Goal: Task Accomplishment & Management: Use online tool/utility

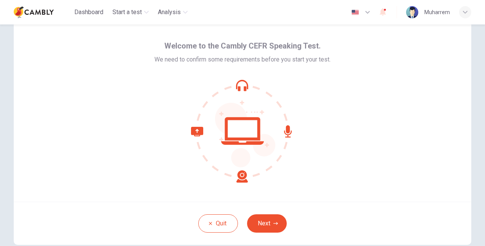
scroll to position [38, 0]
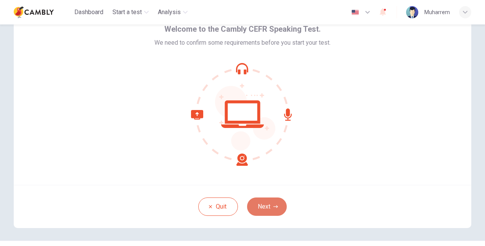
click at [270, 208] on button "Next" at bounding box center [267, 206] width 40 height 18
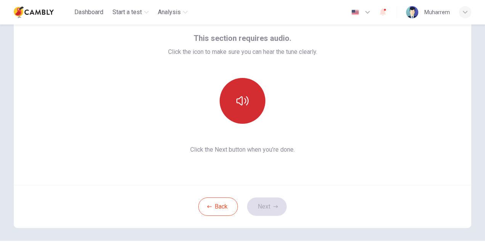
click at [243, 113] on button "button" at bounding box center [243, 101] width 46 height 46
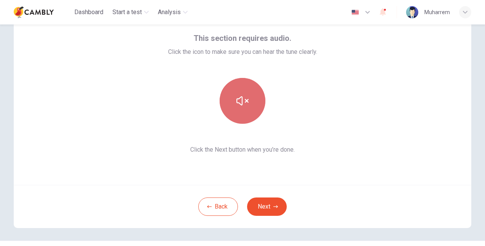
click at [240, 105] on icon "button" at bounding box center [243, 100] width 12 height 9
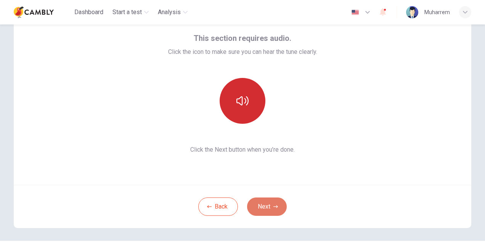
click at [269, 208] on button "Next" at bounding box center [267, 206] width 40 height 18
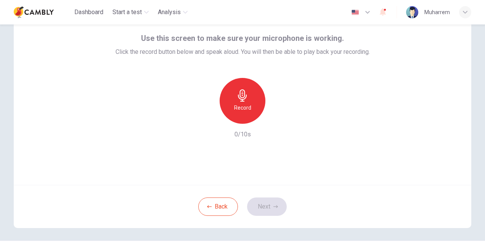
click at [244, 106] on h6 "Record" at bounding box center [242, 107] width 17 height 9
click at [282, 120] on div "Record 10/10s" at bounding box center [243, 108] width 255 height 61
click at [280, 118] on div "button" at bounding box center [278, 117] width 12 height 12
click at [205, 118] on icon "button" at bounding box center [207, 117] width 5 height 5
click at [241, 91] on icon "button" at bounding box center [243, 95] width 12 height 12
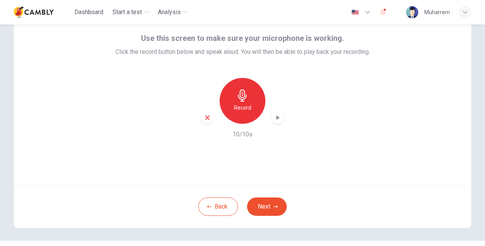
click at [277, 119] on icon "button" at bounding box center [278, 118] width 8 height 8
click at [281, 201] on button "Next" at bounding box center [267, 206] width 40 height 18
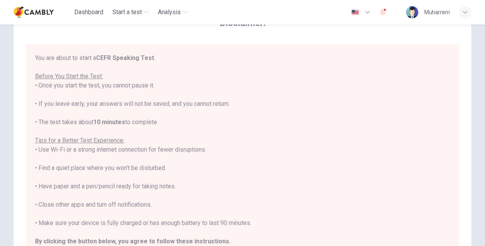
click at [142, 58] on b "CEFR Speaking Test" at bounding box center [125, 57] width 58 height 7
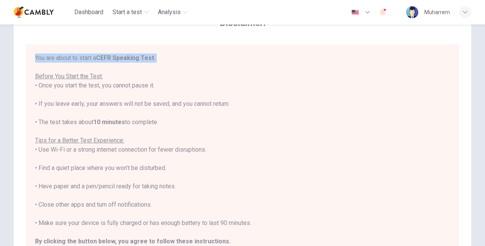
click at [142, 58] on b "CEFR Speaking Test" at bounding box center [125, 57] width 58 height 7
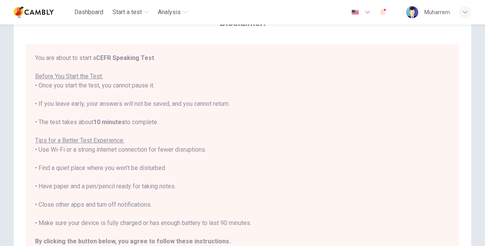
drag, startPoint x: 142, startPoint y: 58, endPoint x: 123, endPoint y: 79, distance: 28.3
click at [123, 79] on div "You are about to start a CEFR Speaking Test . Before You Start the Test: • Once…" at bounding box center [242, 158] width 415 height 211
drag, startPoint x: 123, startPoint y: 79, endPoint x: 140, endPoint y: 87, distance: 18.6
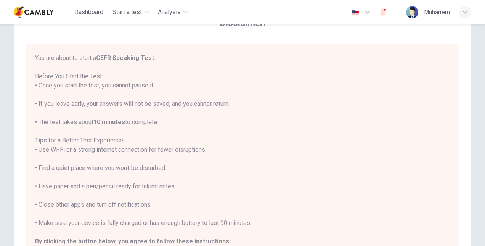
click at [140, 87] on div "You are about to start a CEFR Speaking Test . Before You Start the Test: • Once…" at bounding box center [242, 158] width 415 height 211
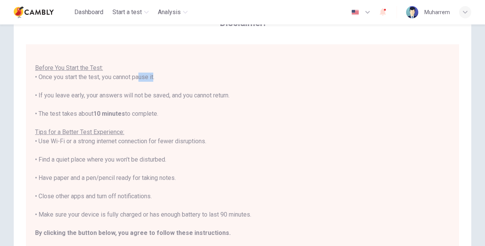
scroll to position [154, 0]
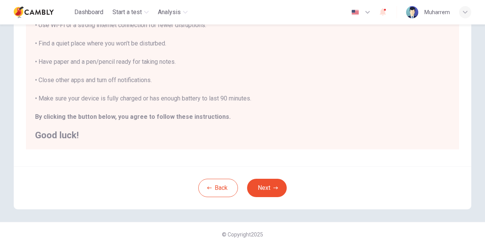
click at [291, 195] on div "Back Next" at bounding box center [243, 187] width 458 height 43
click at [274, 188] on icon "button" at bounding box center [276, 187] width 5 height 5
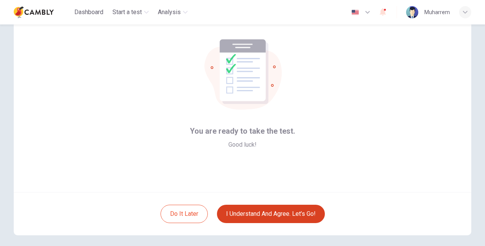
scroll to position [38, 0]
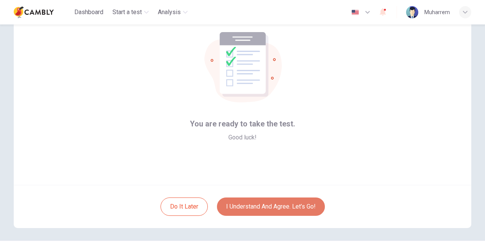
click at [287, 210] on button "I understand and agree. Let’s go!" at bounding box center [271, 206] width 108 height 18
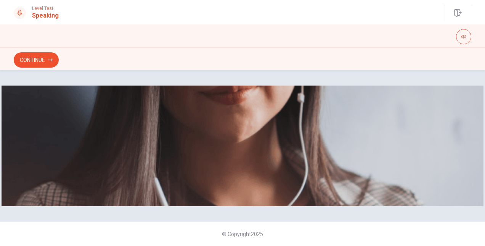
click at [106, 94] on span "The Speaking Test will begin soon." at bounding box center [60, 89] width 93 height 7
click at [44, 57] on button "Continue" at bounding box center [36, 59] width 45 height 15
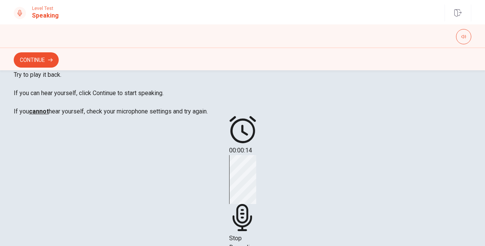
scroll to position [38, 0]
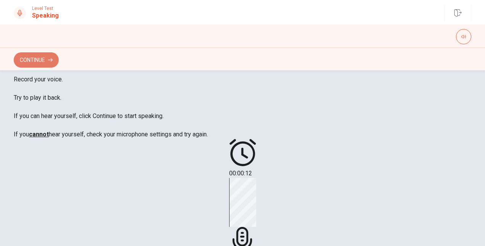
click at [50, 59] on icon "button" at bounding box center [50, 60] width 5 height 5
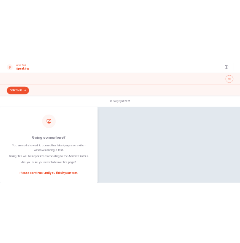
scroll to position [87, 0]
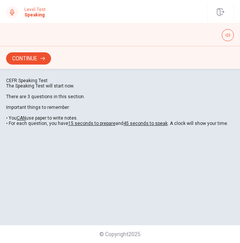
drag, startPoint x: 168, startPoint y: 90, endPoint x: 164, endPoint y: 98, distance: 9.2
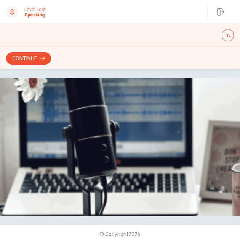
click at [168, 121] on u "45 seconds to speak" at bounding box center [146, 123] width 44 height 5
click at [41, 59] on icon "button" at bounding box center [42, 58] width 5 height 5
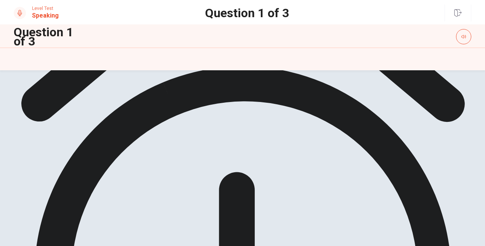
scroll to position [39, 0]
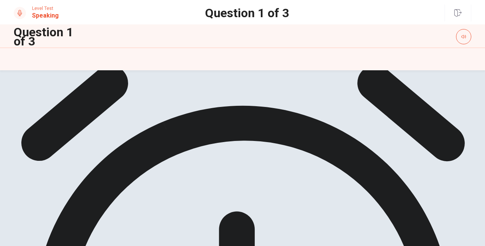
click at [145, 55] on span "Do you think attending business school is necessary for starting a successful b…" at bounding box center [132, 50] width 237 height 7
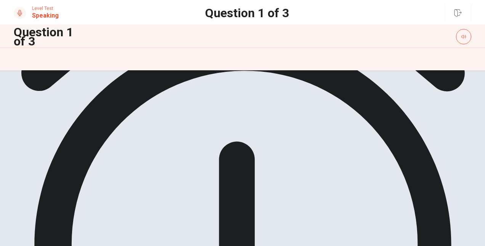
scroll to position [153, 0]
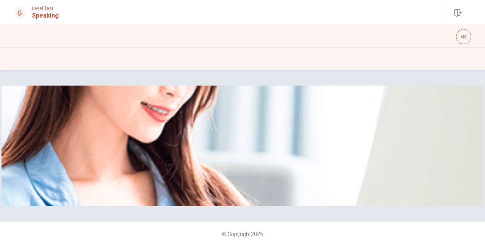
scroll to position [0, 0]
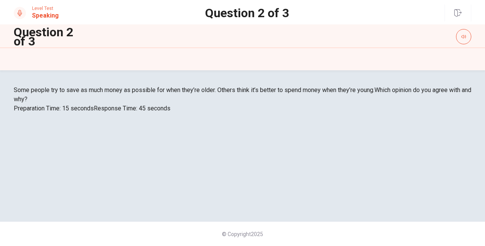
click at [110, 94] on span "Some people try to save as much money as possible for when they’re older. Other…" at bounding box center [194, 89] width 361 height 7
click at [395, 113] on div "Some people try to save as much money as possible for when they’re older. Other…" at bounding box center [243, 98] width 458 height 27
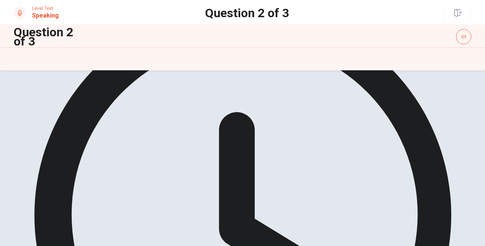
scroll to position [153, 0]
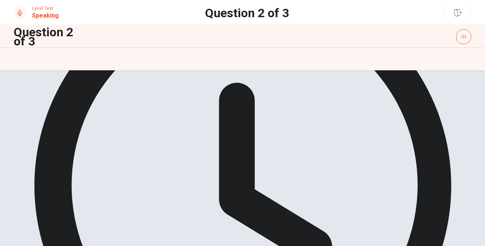
scroll to position [212, 0]
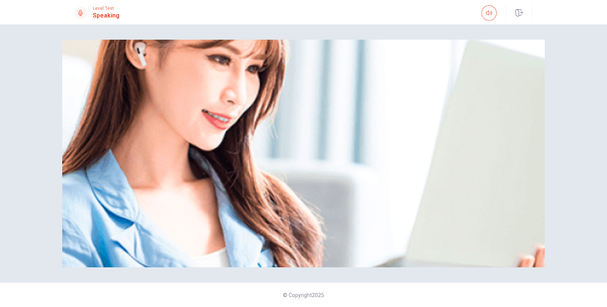
scroll to position [0, 0]
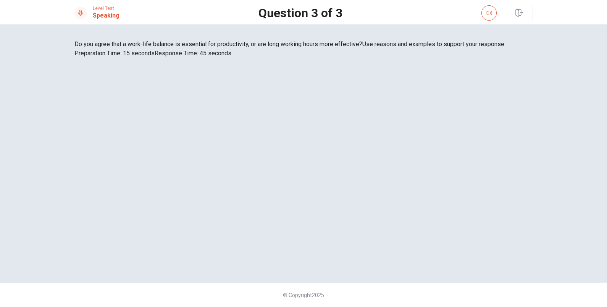
click at [145, 48] on span "Do you agree that a work-life balance is essential for productivity, or are lon…" at bounding box center [218, 43] width 288 height 7
drag, startPoint x: 95, startPoint y: 177, endPoint x: 188, endPoint y: 190, distance: 94.1
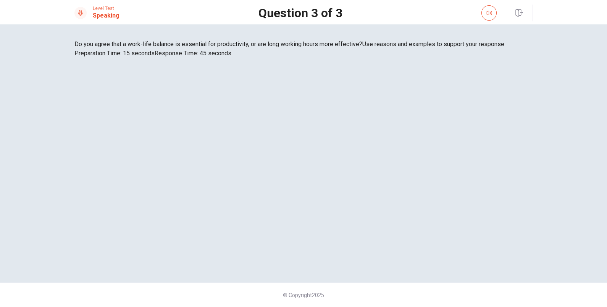
click at [188, 48] on span "Do you agree that a work-life balance is essential for productivity, or are lon…" at bounding box center [218, 43] width 288 height 7
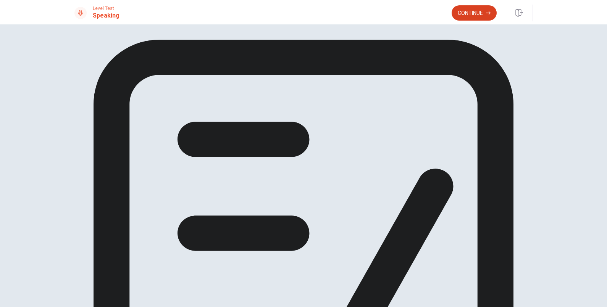
click at [479, 8] on button "Continue" at bounding box center [474, 12] width 45 height 15
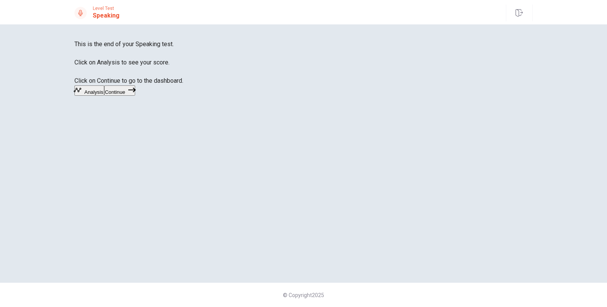
click at [135, 96] on button "Continue" at bounding box center [119, 90] width 31 height 10
